Goal: Book appointment/travel/reservation

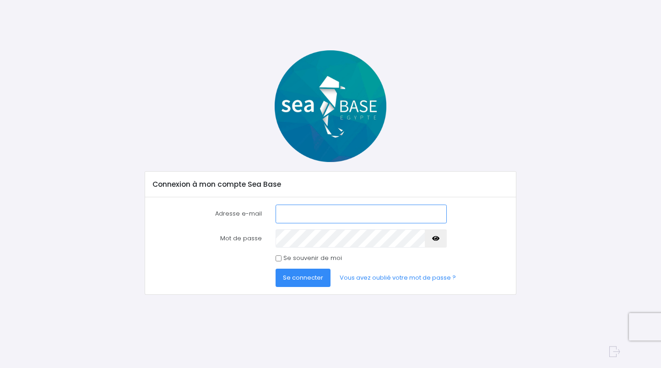
type input "chardonneto@gmail.com"
click at [276, 258] on input "Se souvenir de moi" at bounding box center [278, 258] width 6 height 6
checkbox input "true"
click at [293, 273] on span "Se connecter" at bounding box center [303, 277] width 40 height 9
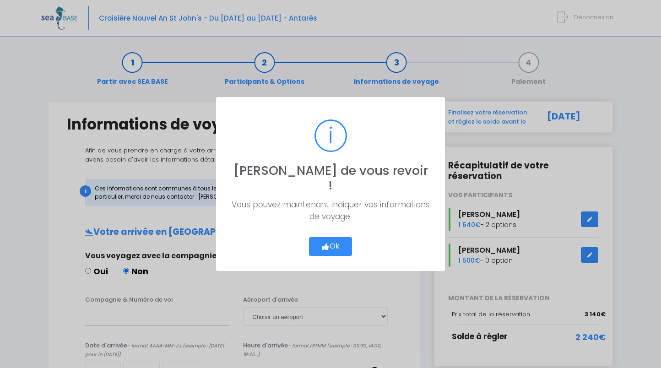
click at [326, 247] on icon "button" at bounding box center [325, 247] width 8 height 0
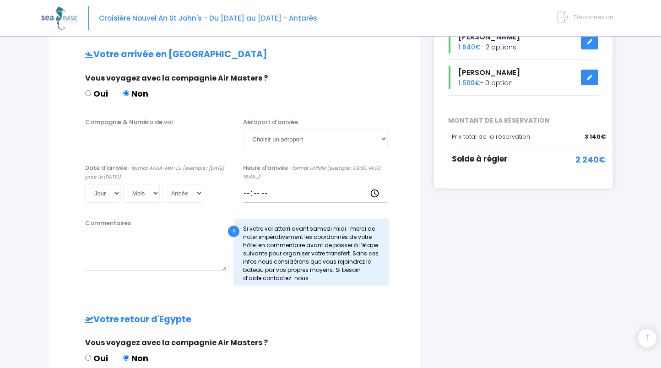
scroll to position [178, 0]
click at [205, 140] on input "Compagnie & Numéro de vol" at bounding box center [157, 138] width 144 height 18
paste input "EJU4691"
click at [124, 137] on input "easy Jet EJU4691" at bounding box center [157, 138] width 144 height 18
type input "easy Jet vol EJU4691"
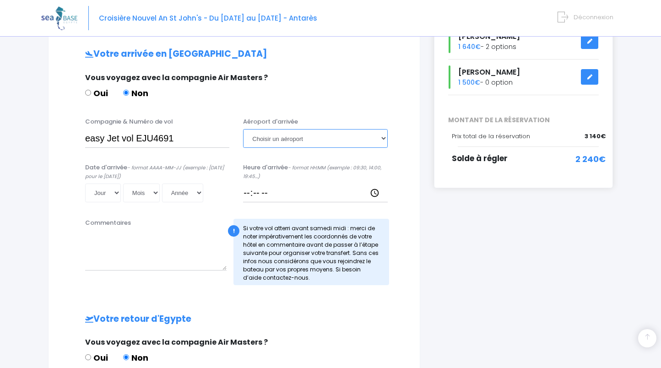
select select "Hurghada"
select select "27"
select select "12"
select select "2025"
type input "2025-12-27"
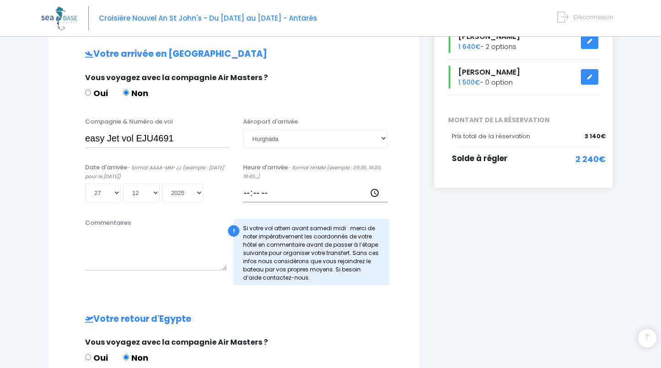
click at [282, 190] on input "Heure d'arrivée - format HH:MM (exemple : 09:30, 14:00, 19:45...)" at bounding box center [315, 192] width 144 height 18
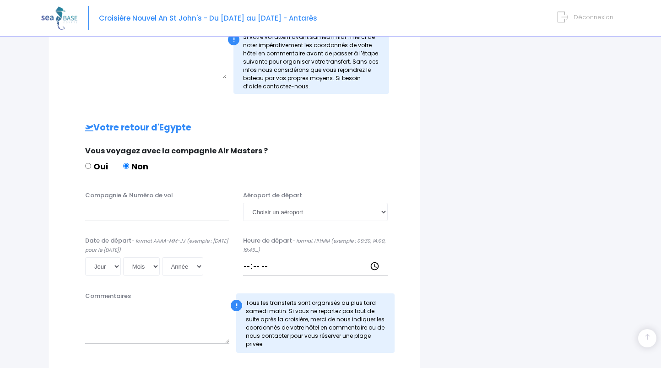
scroll to position [370, 0]
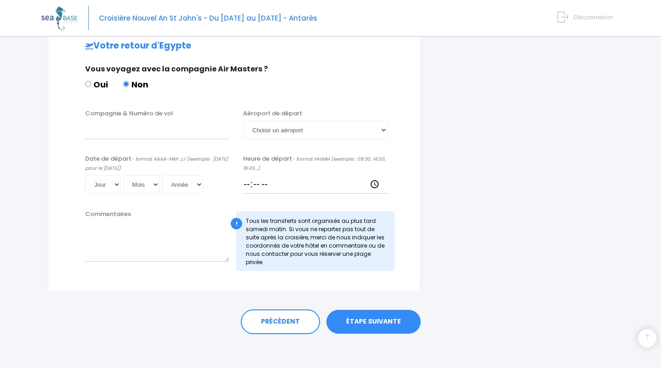
type input "17:15"
click at [366, 318] on link "ÉTAPE SUIVANTE" at bounding box center [373, 322] width 94 height 24
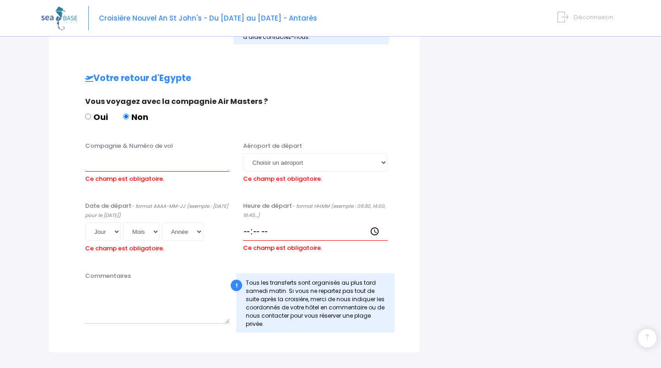
scroll to position [418, 0]
click at [135, 163] on input "Compagnie & Numéro de vol" at bounding box center [157, 163] width 144 height 18
paste input "MS24"
type input "Egypt Air vol MS24"
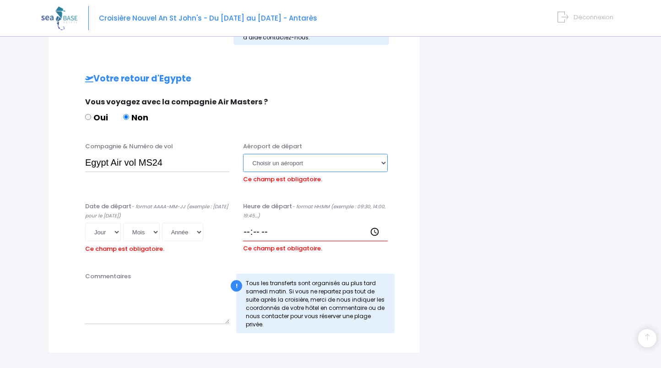
select select "Hurghada"
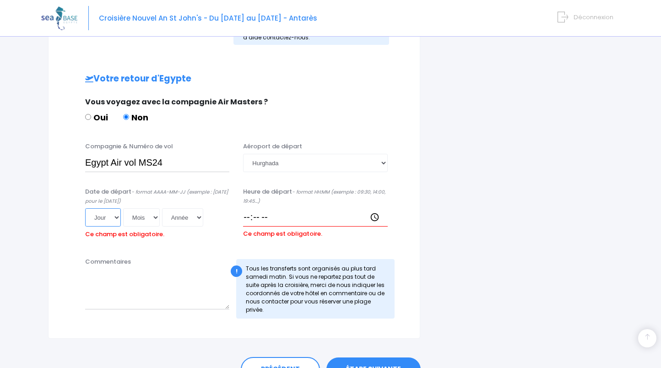
select select "03"
select select "01"
select select "2026"
type input "2026-01-03"
click at [249, 213] on input "Heure de départ - format HH:MM (exemple : 09:30, 14:00, 19:45...)" at bounding box center [315, 217] width 144 height 18
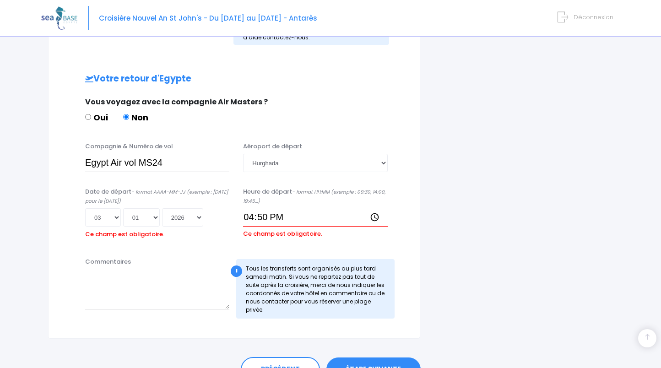
type input "16:50"
click at [111, 286] on textarea "Commentaires" at bounding box center [157, 289] width 144 height 40
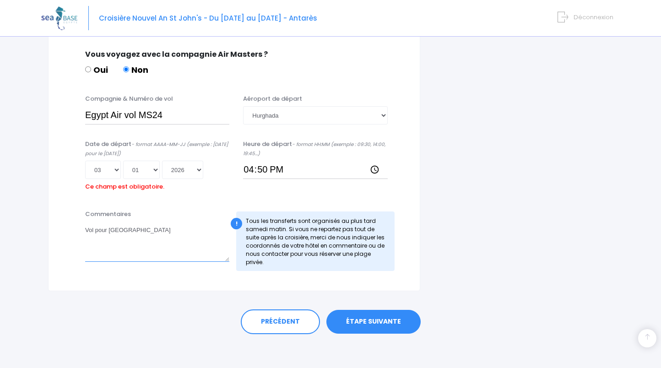
scroll to position [465, 0]
type textarea "Vol pour Le Caire"
click at [361, 316] on link "ÉTAPE SUIVANTE" at bounding box center [373, 322] width 94 height 24
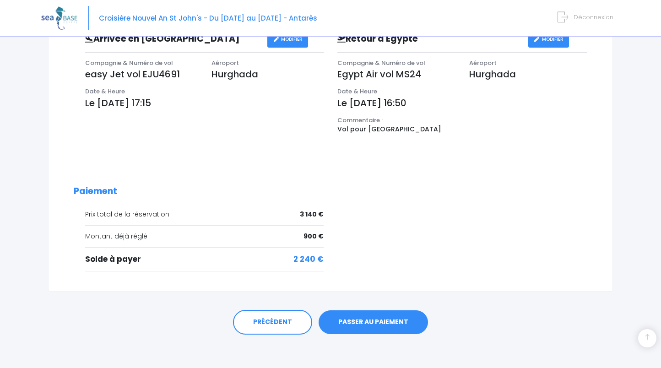
scroll to position [322, 0]
click at [384, 312] on link "PASSER AU PAIEMENT" at bounding box center [372, 323] width 109 height 24
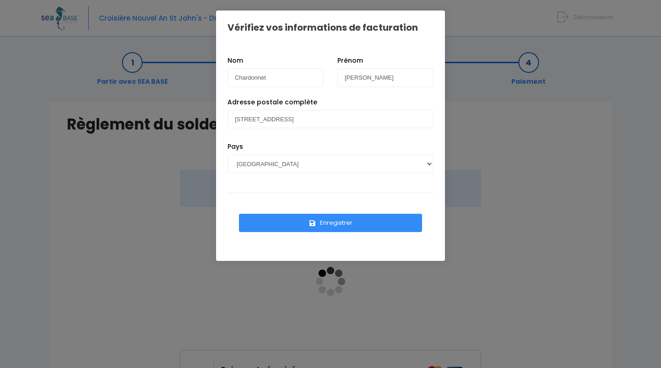
click at [368, 222] on button "Enregistrer" at bounding box center [330, 223] width 183 height 18
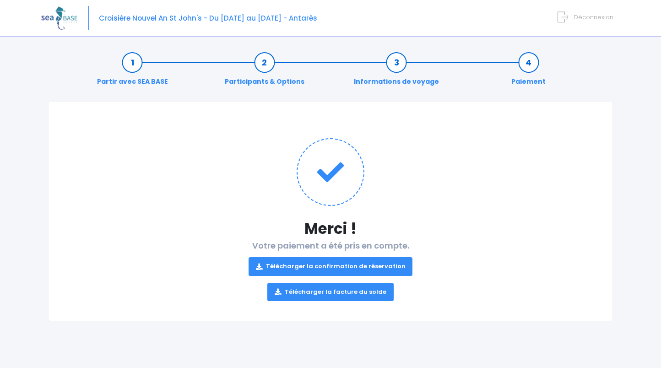
click at [376, 265] on link "Télécharger la confirmation de réservation" at bounding box center [330, 266] width 164 height 18
click at [343, 295] on link "Télécharger la facture du solde" at bounding box center [330, 292] width 126 height 18
